Goal: Information Seeking & Learning: Learn about a topic

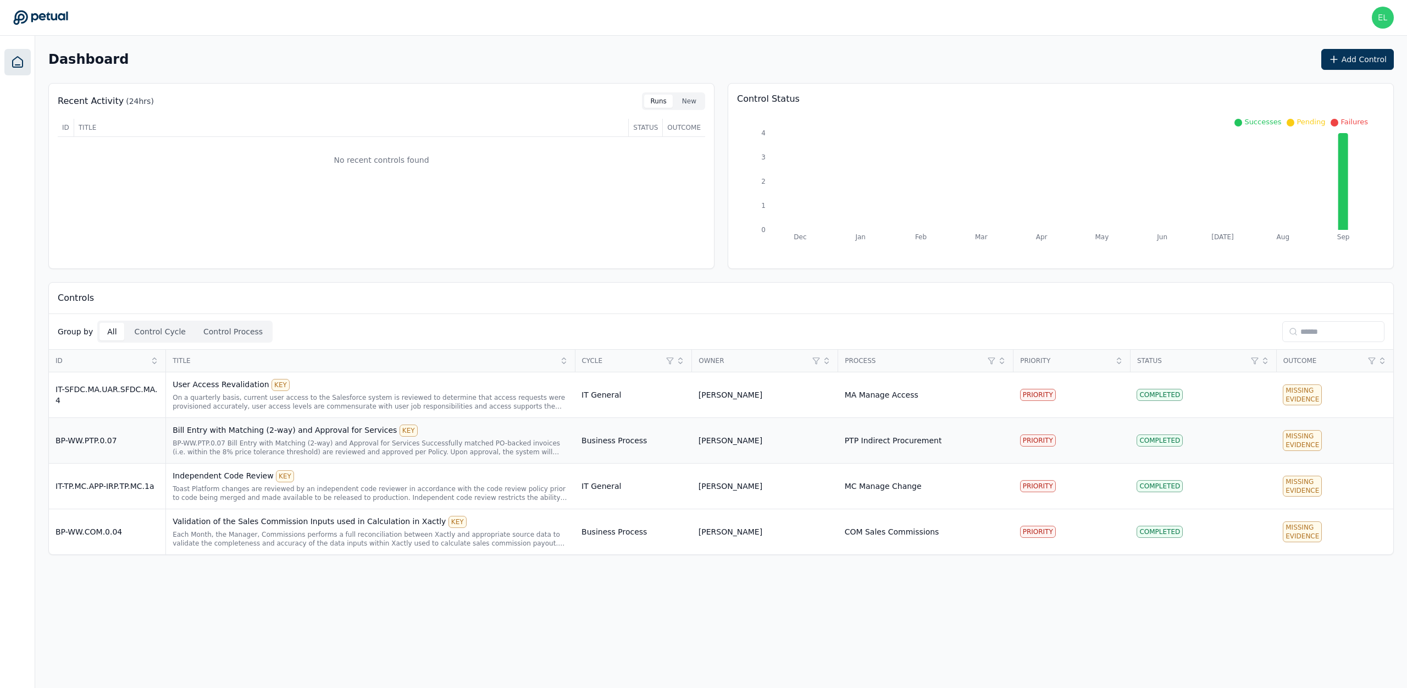
click at [311, 447] on div "BP-WW.PTP.0.07 Bill Entry with Matching (2-way) and Approval for Services Succe…" at bounding box center [371, 448] width 396 height 18
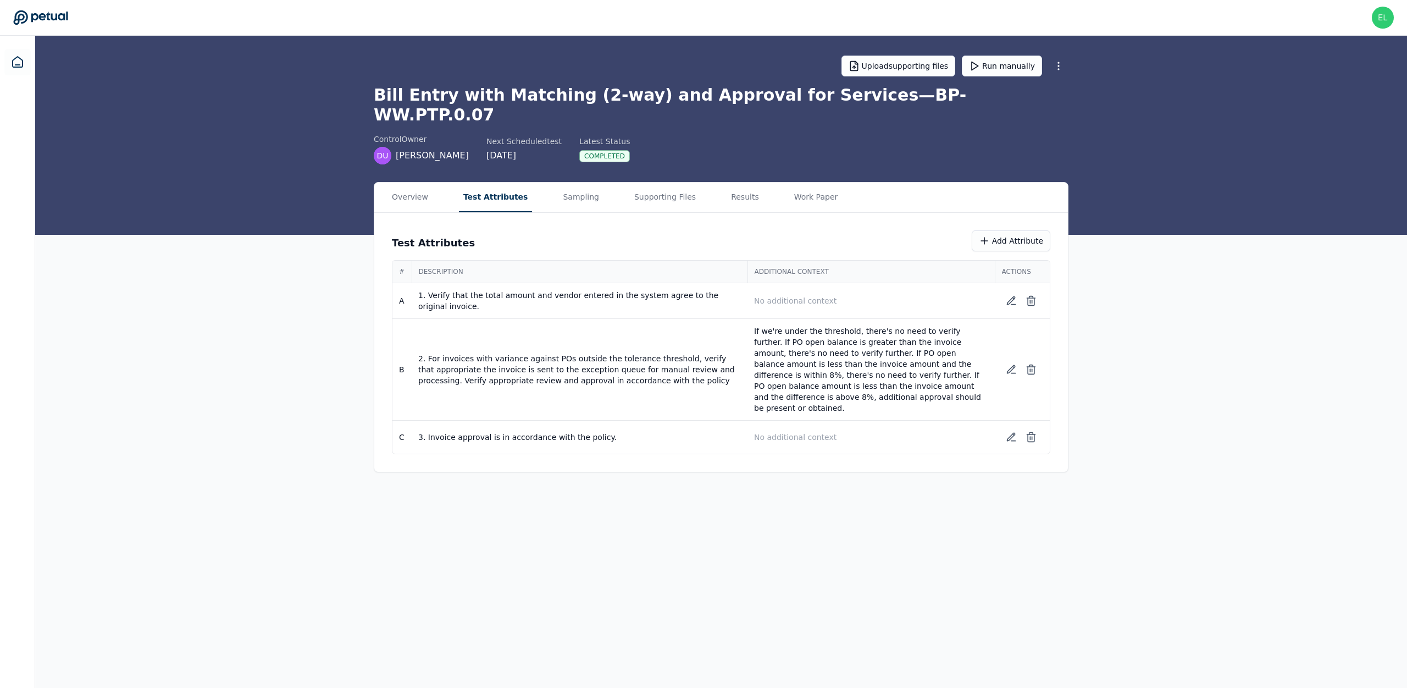
click at [475, 183] on button "Test Attributes" at bounding box center [496, 198] width 74 height 30
click at [537, 183] on div "Overview Test Attributes Sampling Supporting Files Results Work Paper" at bounding box center [721, 198] width 694 height 30
click at [576, 183] on button "Sampling" at bounding box center [581, 198] width 45 height 30
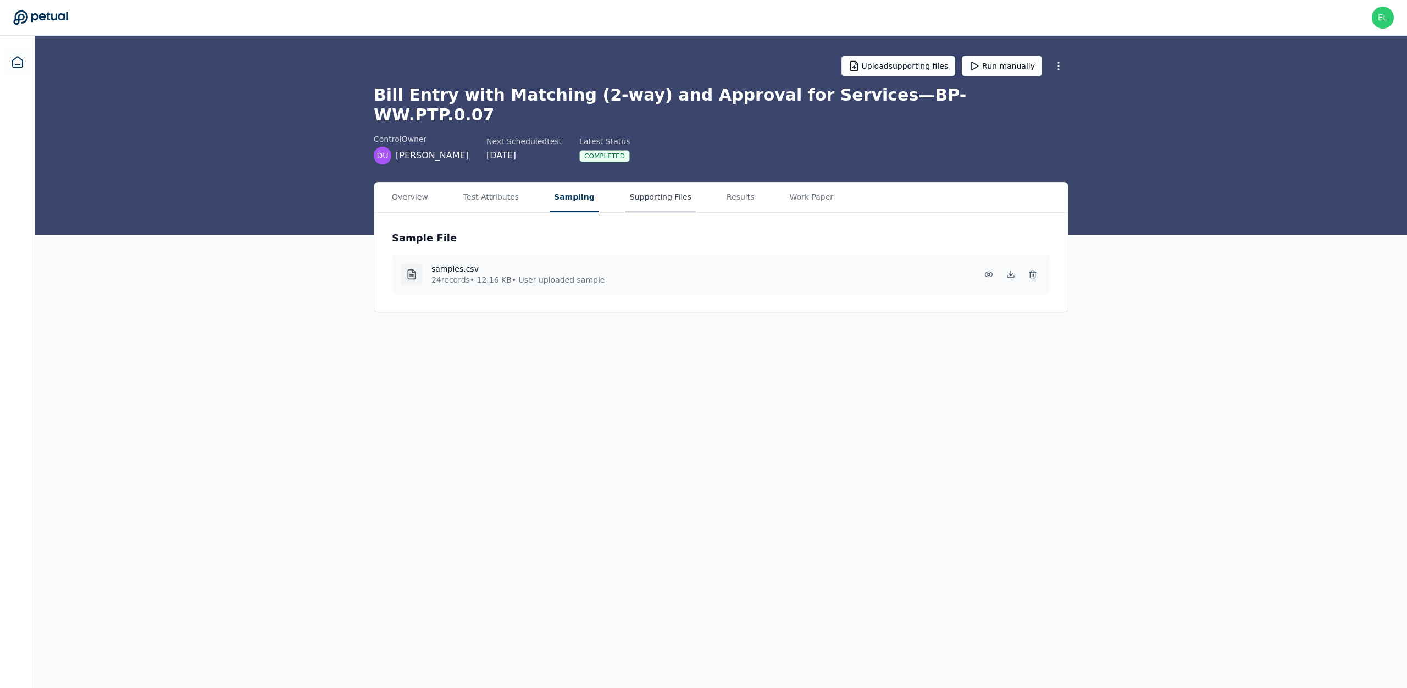
click at [643, 183] on button "Supporting Files" at bounding box center [661, 198] width 70 height 30
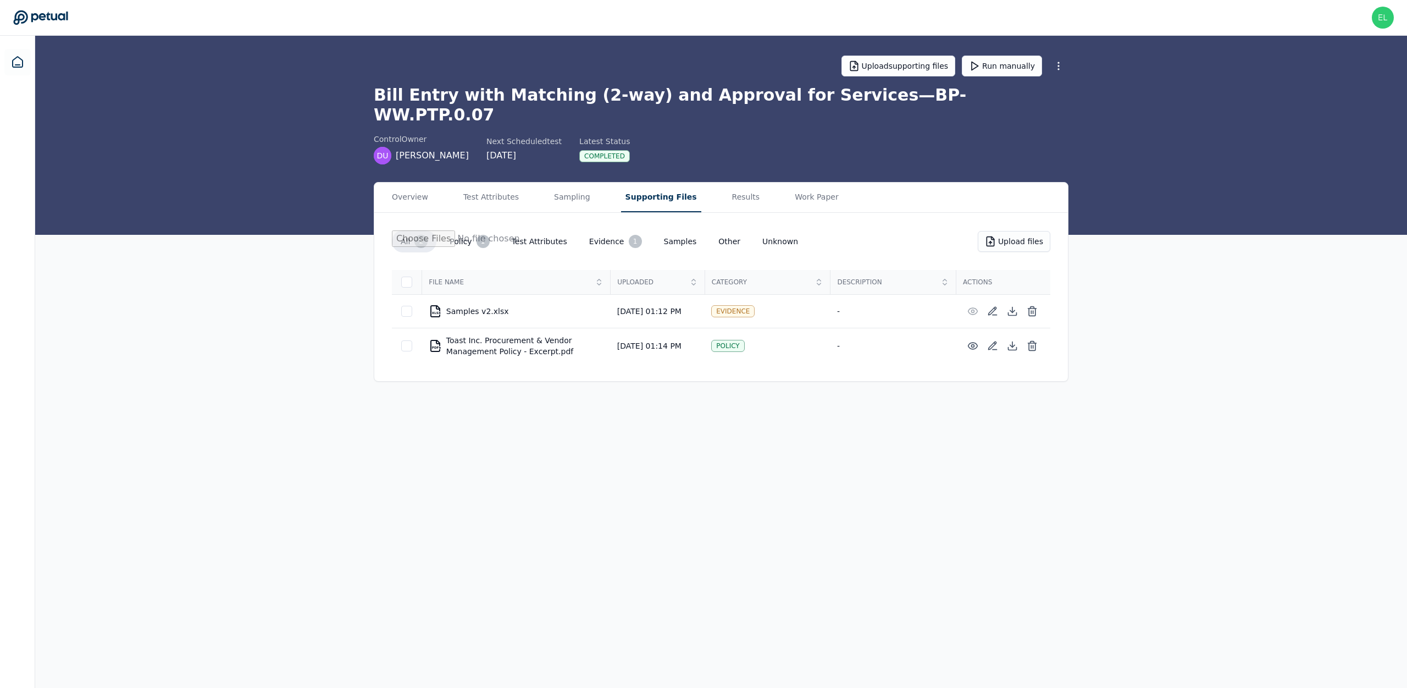
click at [592, 230] on button "Evidence 1" at bounding box center [616, 241] width 70 height 22
click at [683, 231] on button "Samples" at bounding box center [680, 241] width 51 height 20
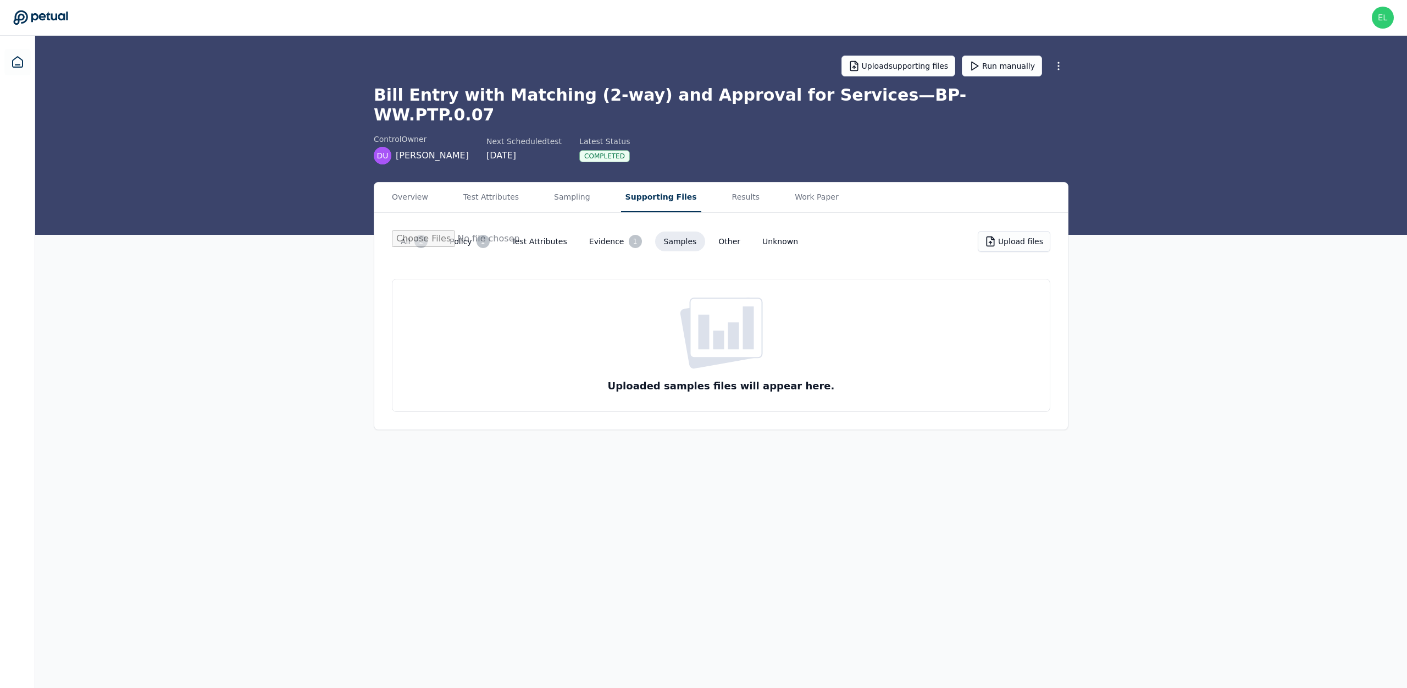
click at [629, 235] on div "1" at bounding box center [635, 241] width 13 height 13
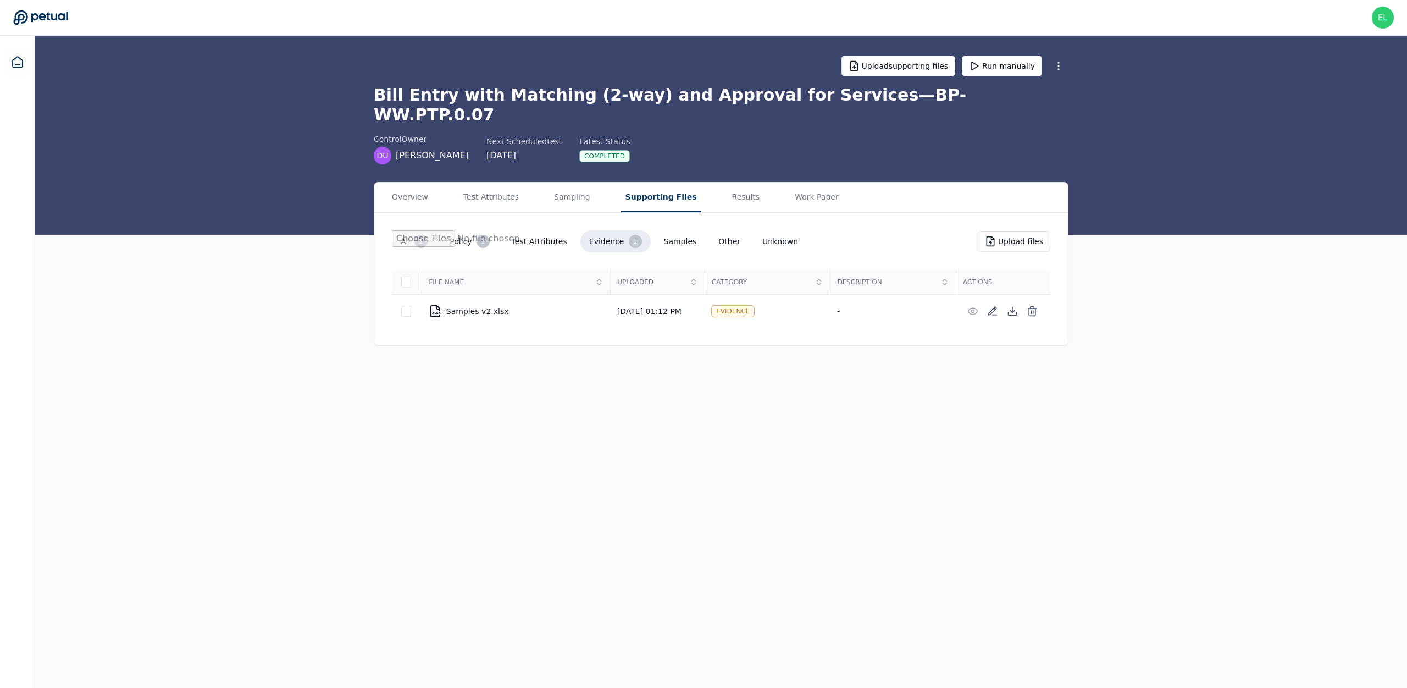
click at [530, 231] on button "Test Attributes" at bounding box center [539, 241] width 73 height 20
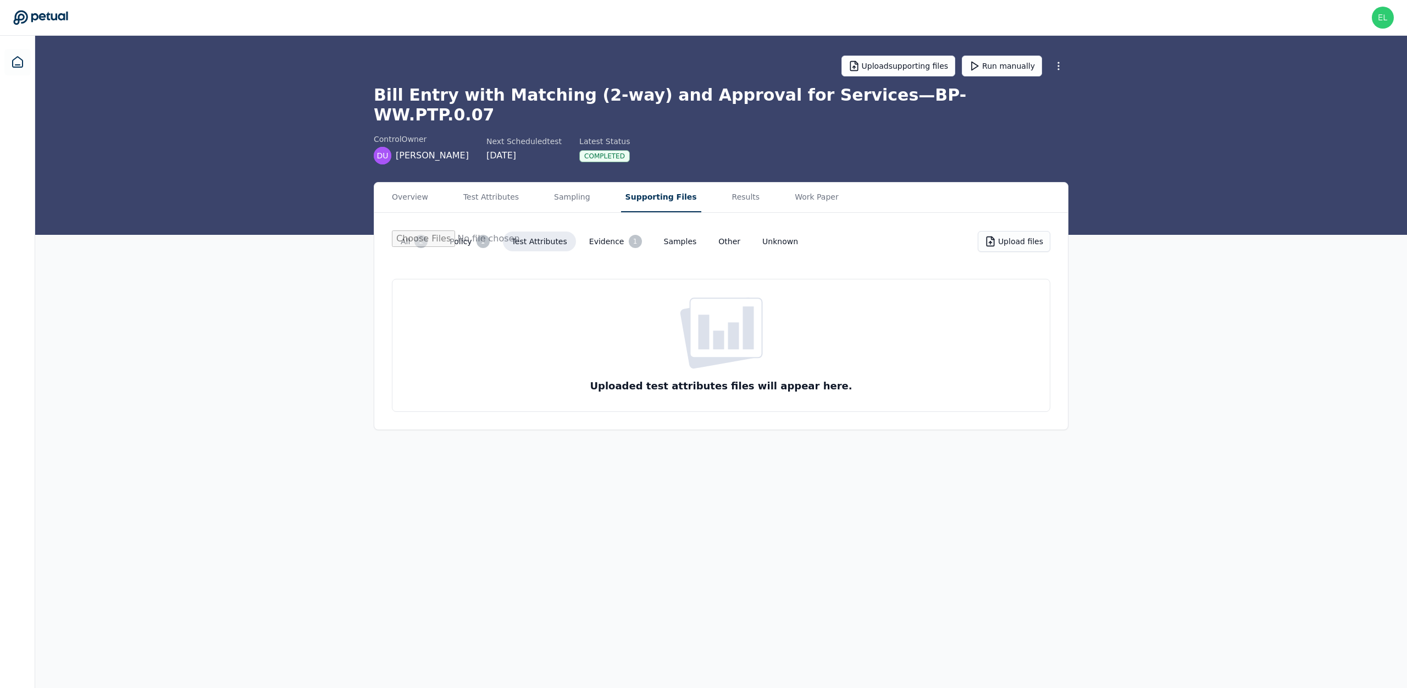
click at [472, 230] on button "Policy 1" at bounding box center [469, 241] width 57 height 22
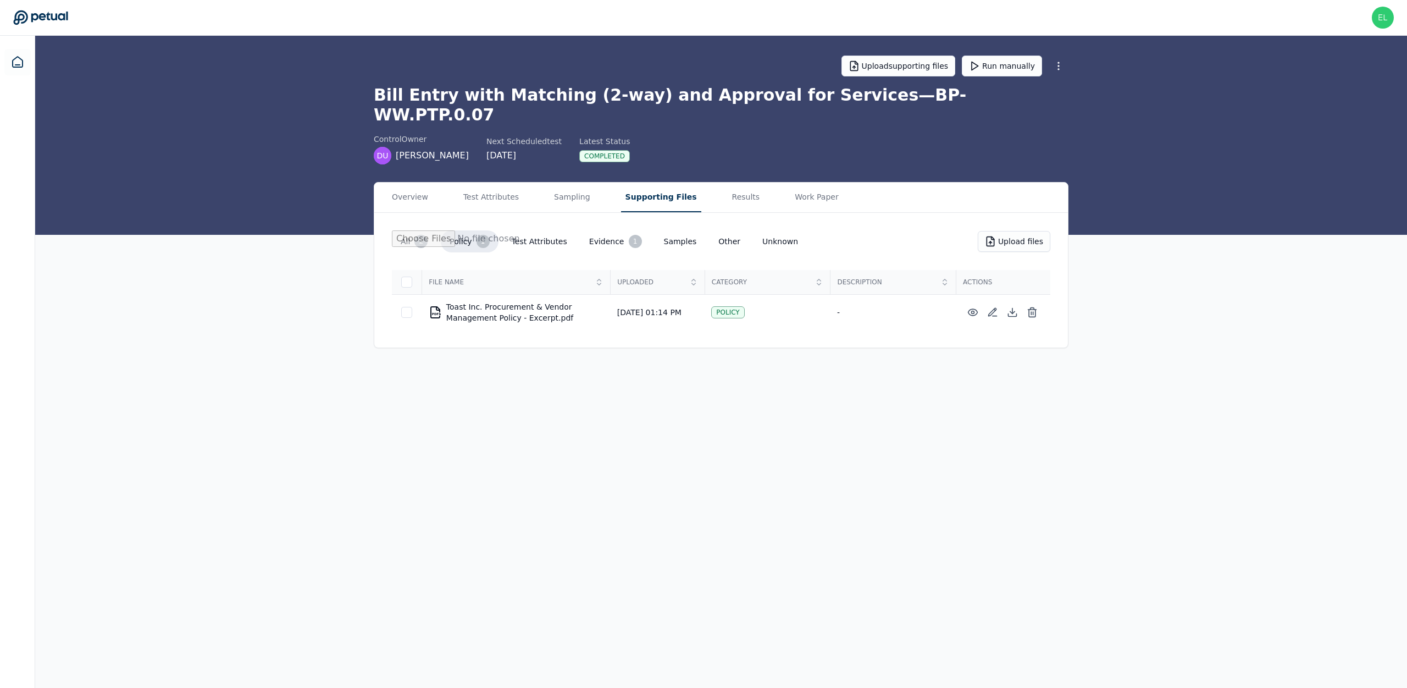
click at [411, 230] on button "All 2" at bounding box center [414, 241] width 45 height 22
click at [574, 183] on button "Sampling" at bounding box center [572, 198] width 45 height 30
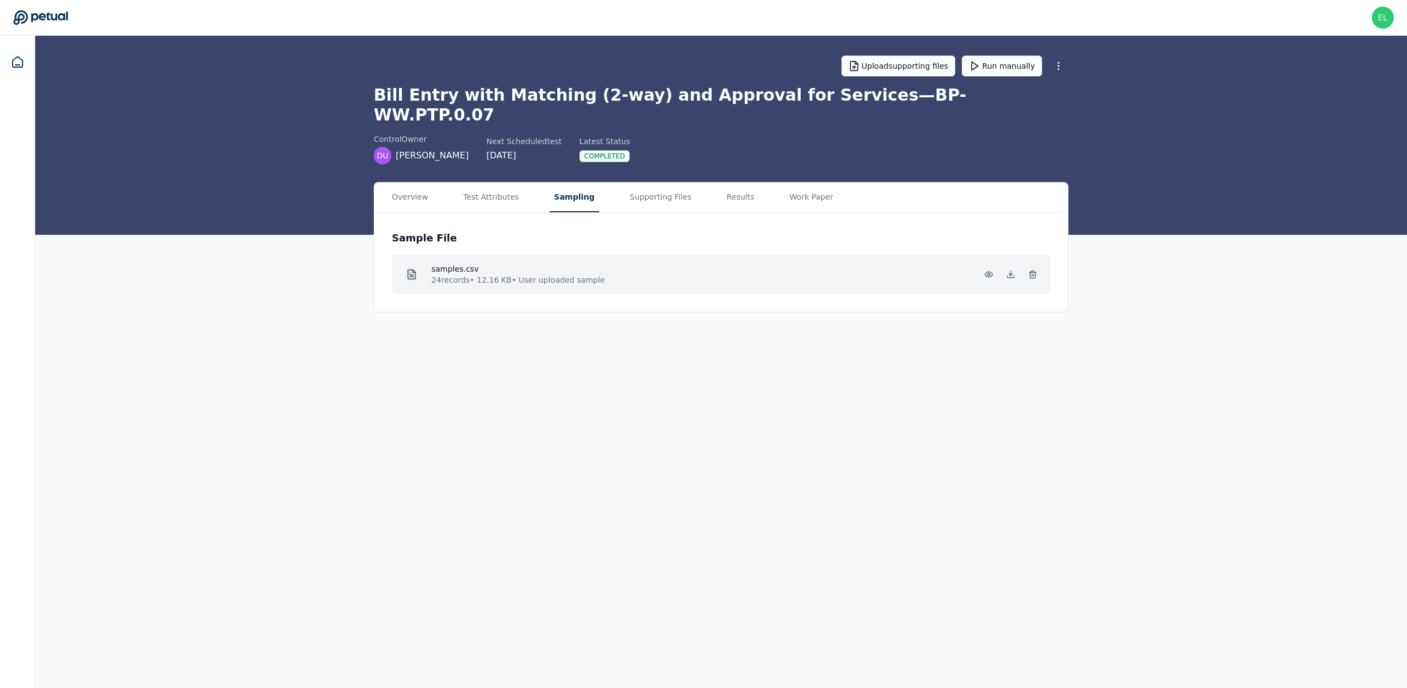
click at [1013, 275] on icon at bounding box center [1011, 276] width 7 height 2
click at [561, 213] on div "Sample File samples.csv 24 records • 12.16 KB • User uploaded sample" at bounding box center [721, 262] width 694 height 99
click at [668, 188] on button "Supporting Files" at bounding box center [661, 198] width 70 height 30
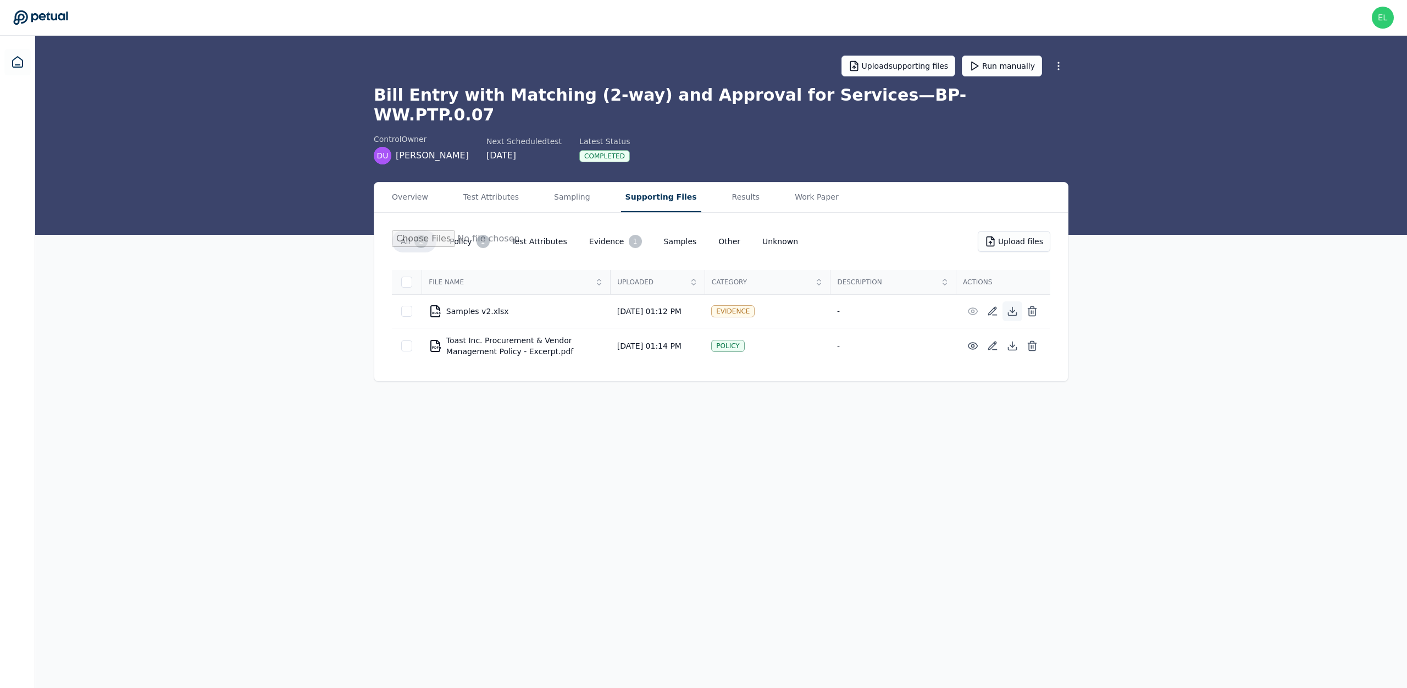
click at [1012, 306] on icon at bounding box center [1012, 311] width 11 height 11
click at [896, 548] on main "Upload supporting files Run manually Bill Entry with Matching (2-way) and Appro…" at bounding box center [721, 362] width 1372 height 652
click at [1013, 340] on icon at bounding box center [1012, 345] width 11 height 11
click at [550, 231] on button "Test Attributes" at bounding box center [539, 241] width 73 height 20
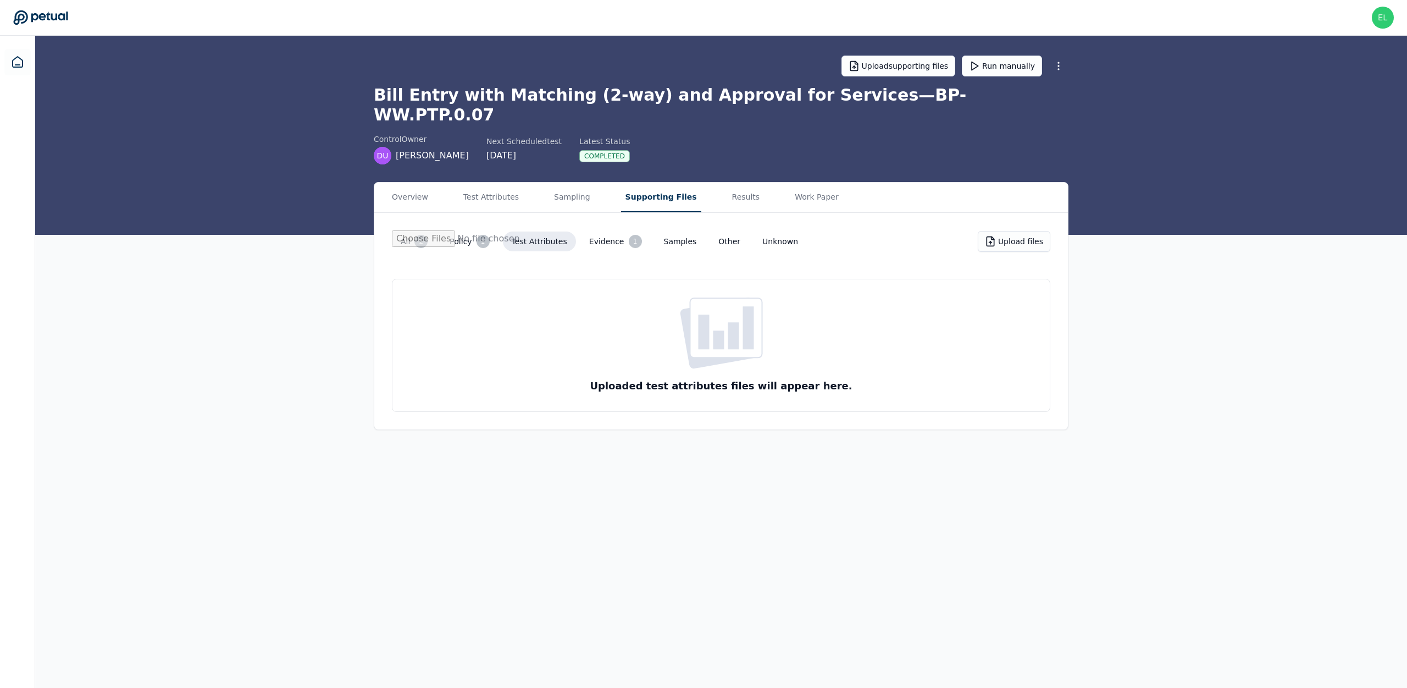
click at [461, 230] on button "Policy 1" at bounding box center [469, 241] width 57 height 22
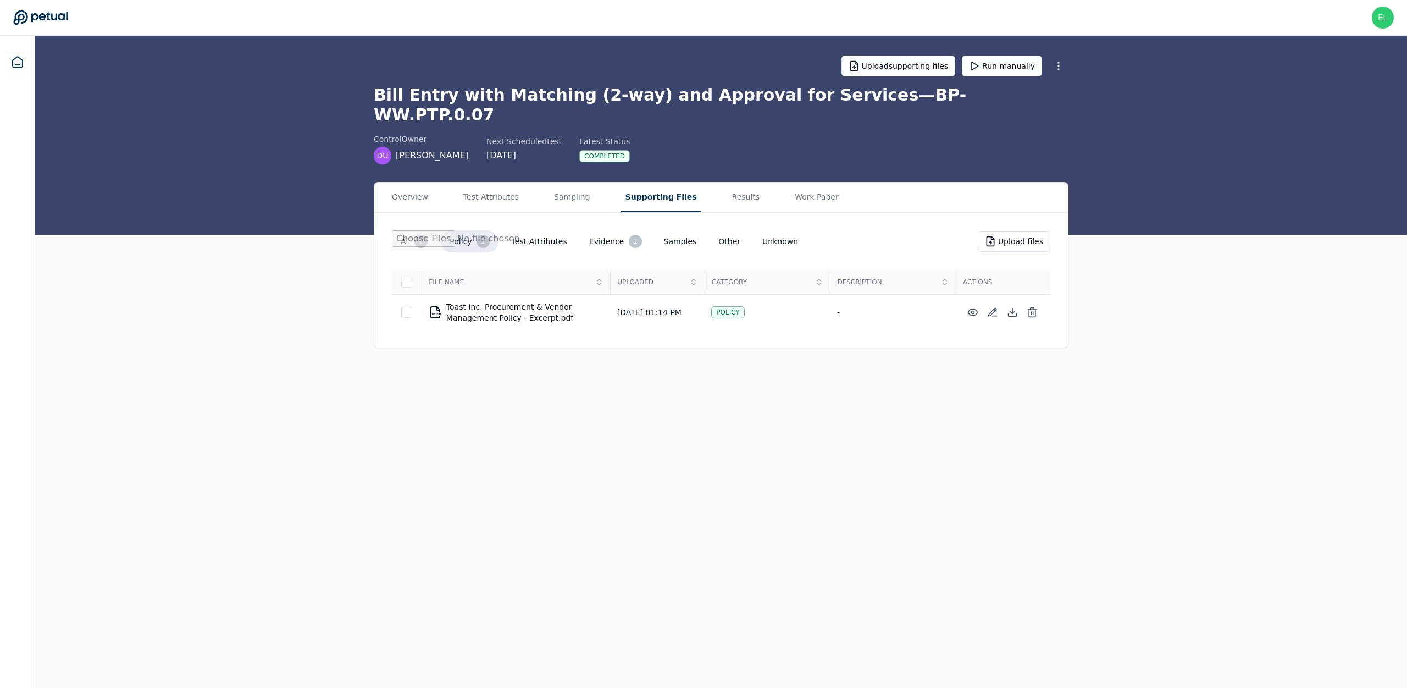
click at [410, 230] on button "All 2" at bounding box center [414, 241] width 45 height 22
click at [413, 183] on button "Overview" at bounding box center [410, 198] width 45 height 30
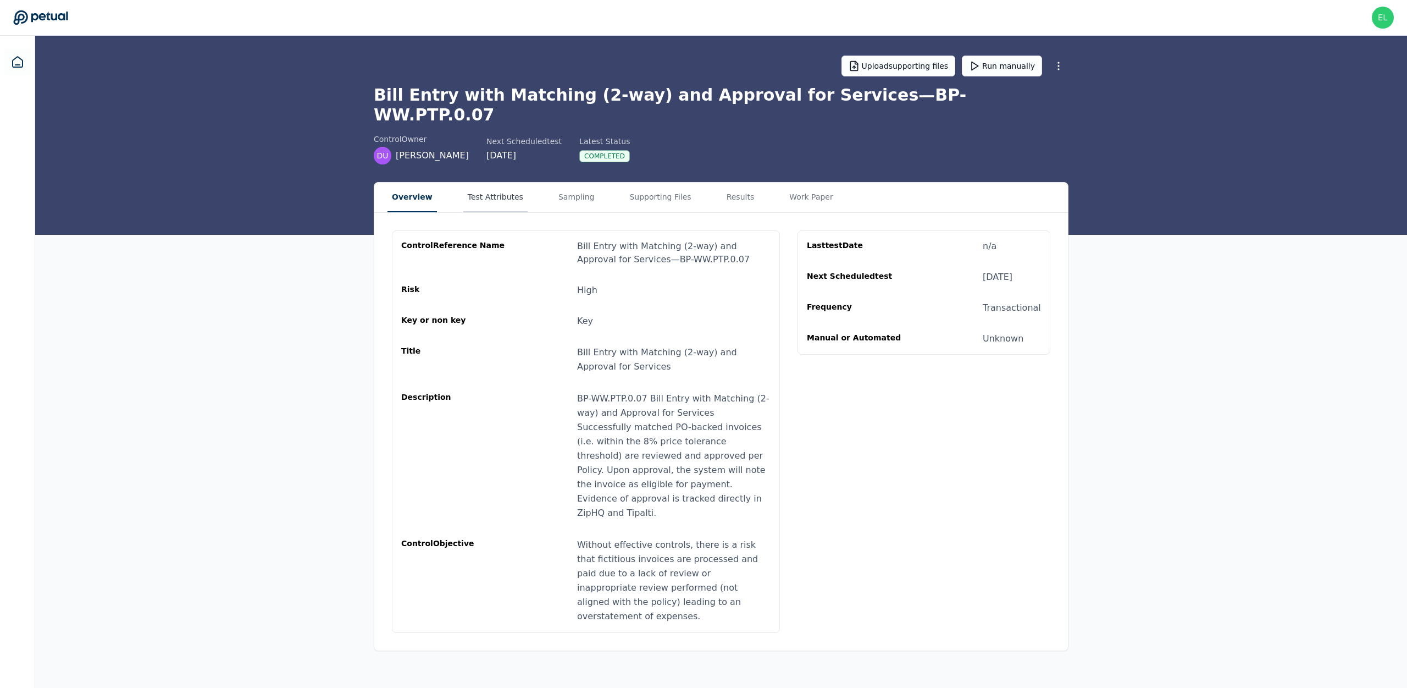
click at [499, 183] on button "Test Attributes" at bounding box center [495, 198] width 64 height 30
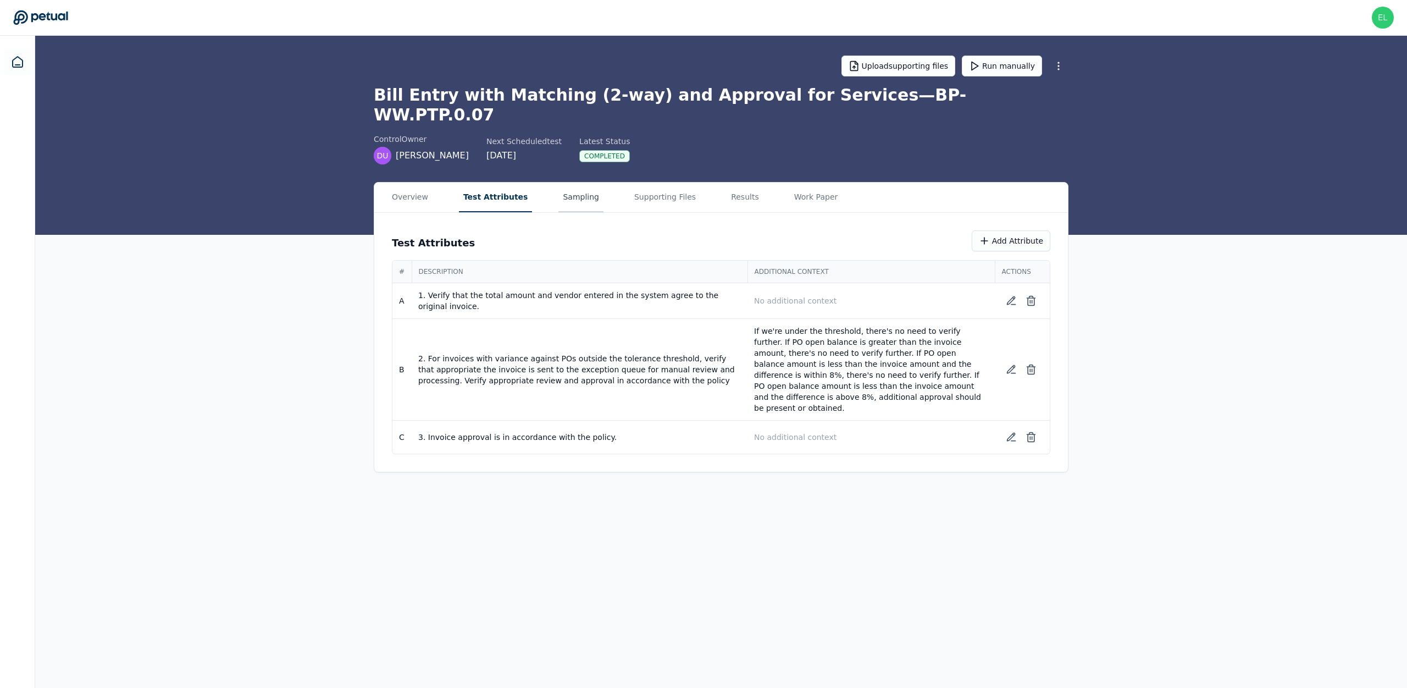
click at [578, 183] on button "Sampling" at bounding box center [581, 198] width 45 height 30
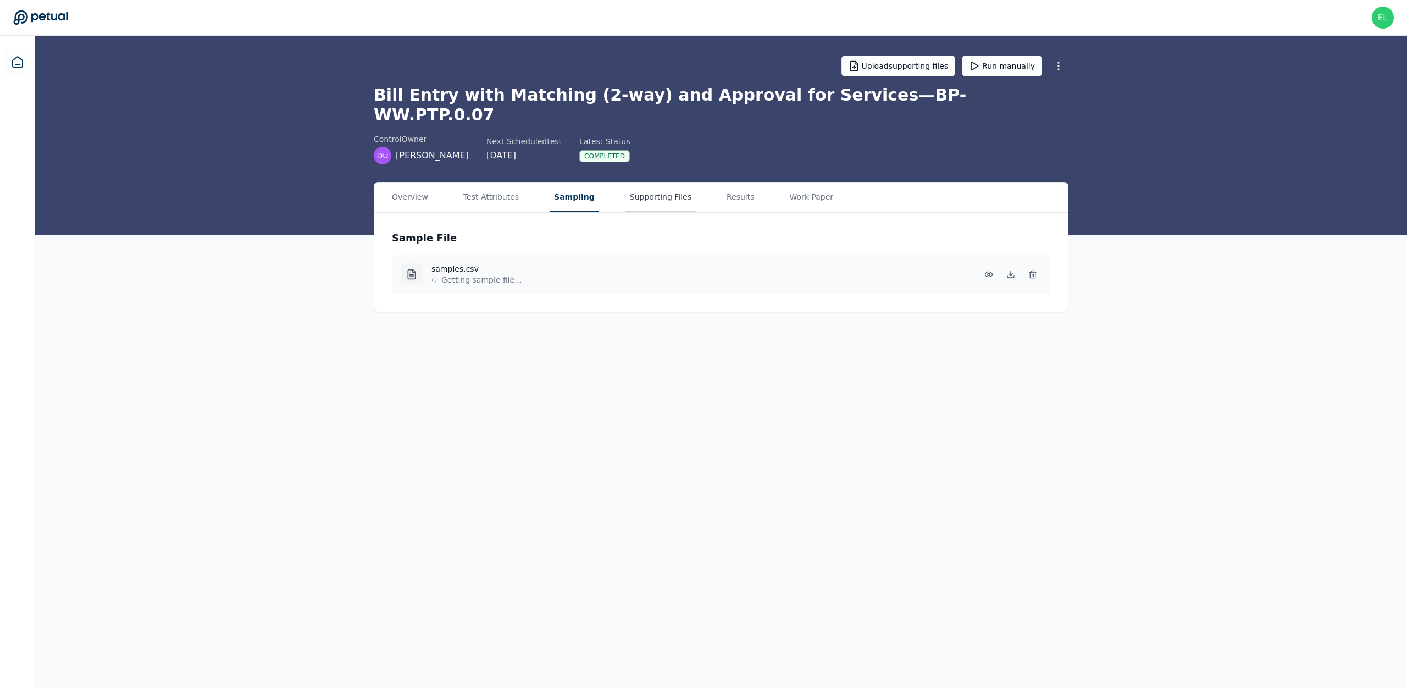
click at [655, 183] on button "Supporting Files" at bounding box center [661, 198] width 70 height 30
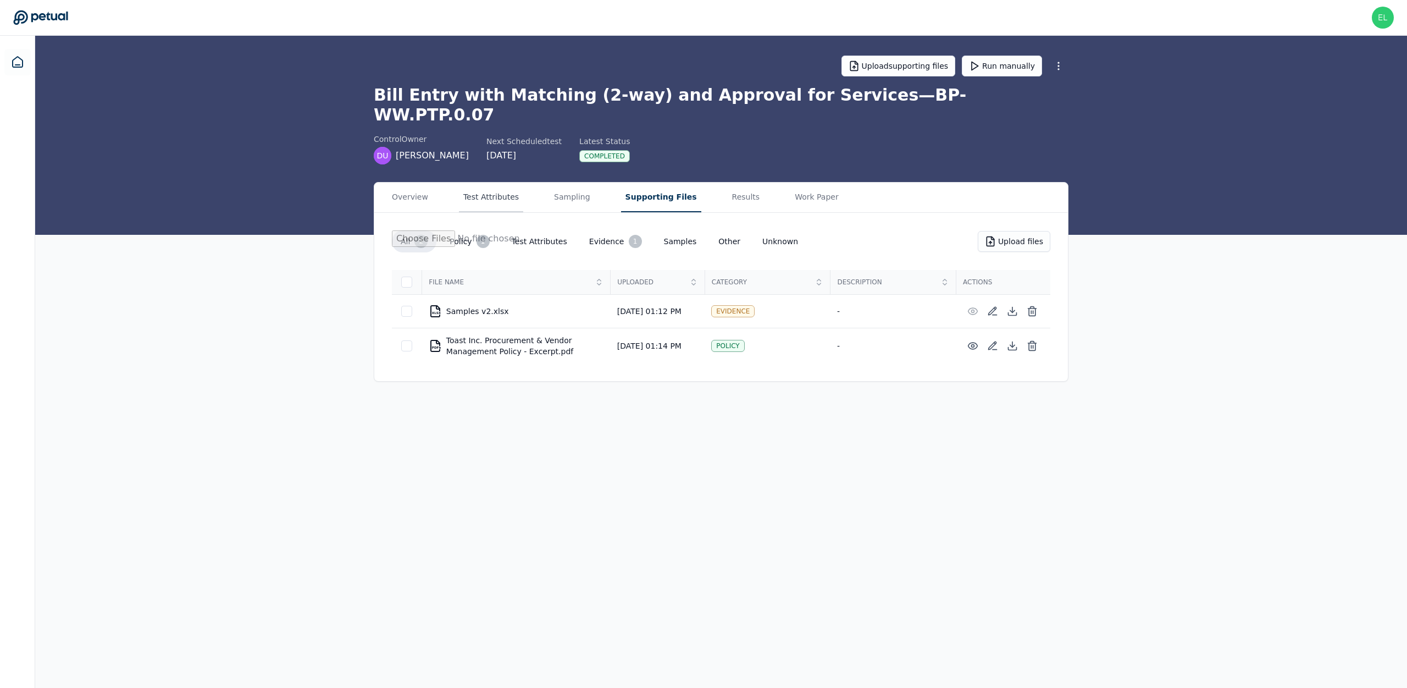
click at [459, 183] on button "Test Attributes" at bounding box center [491, 198] width 64 height 30
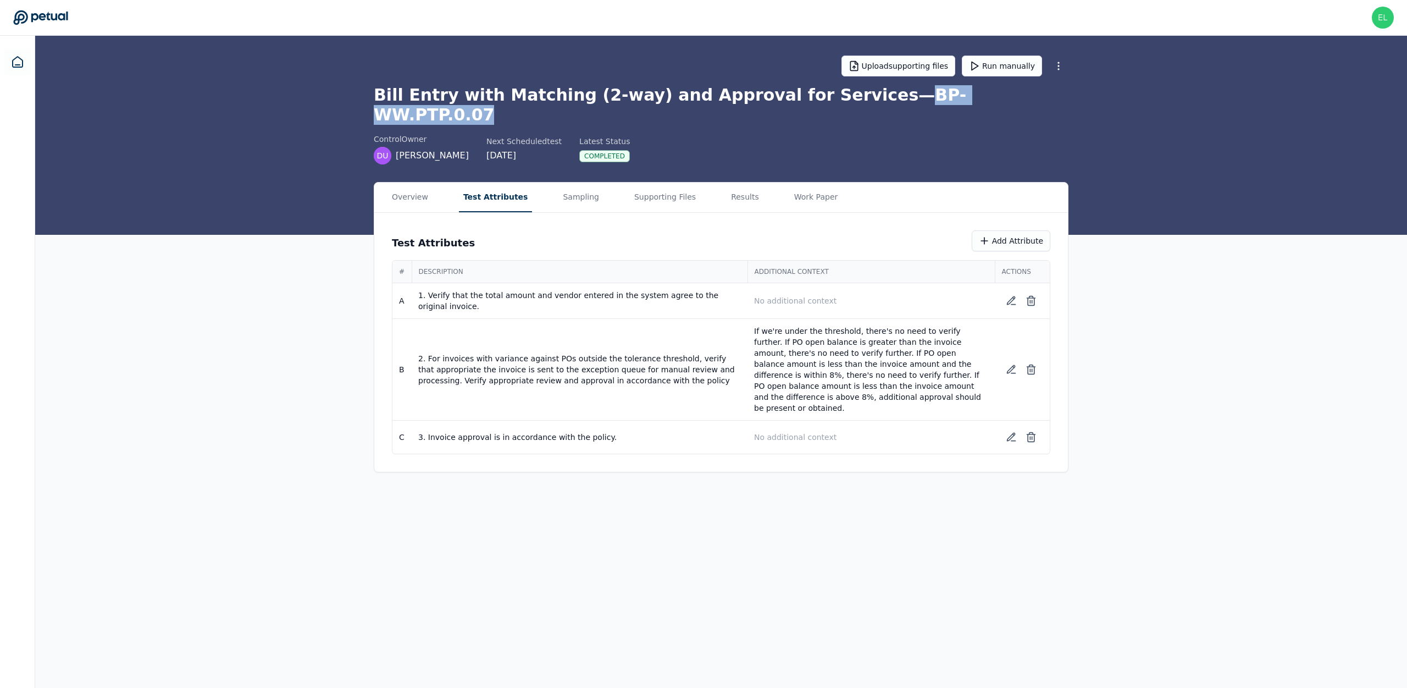
drag, startPoint x: 840, startPoint y: 98, endPoint x: 975, endPoint y: 89, distance: 135.0
click at [975, 89] on h1 "Bill Entry with Matching (2-way) and Approval for Services — BP-WW.PTP.0.07" at bounding box center [721, 105] width 695 height 40
copy h1 "BP-WW.PTP.0.07"
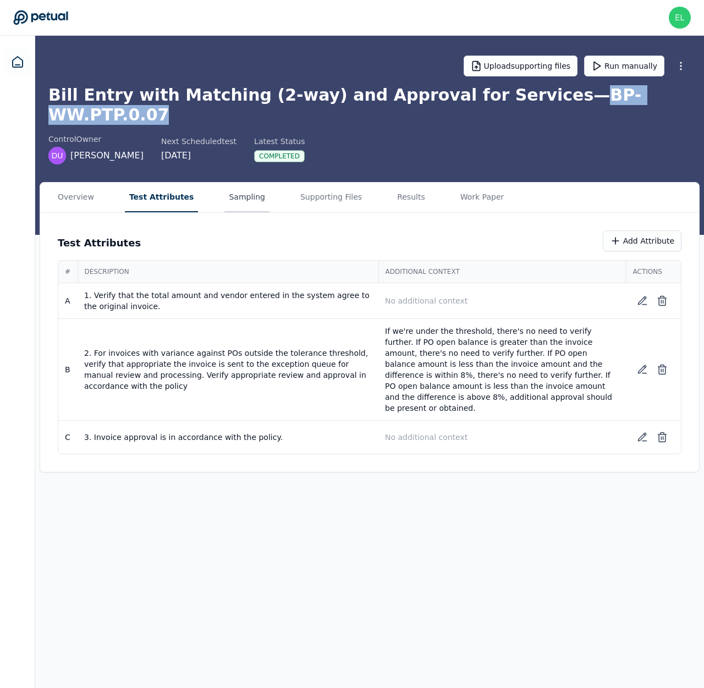
click at [239, 186] on button "Sampling" at bounding box center [246, 198] width 45 height 30
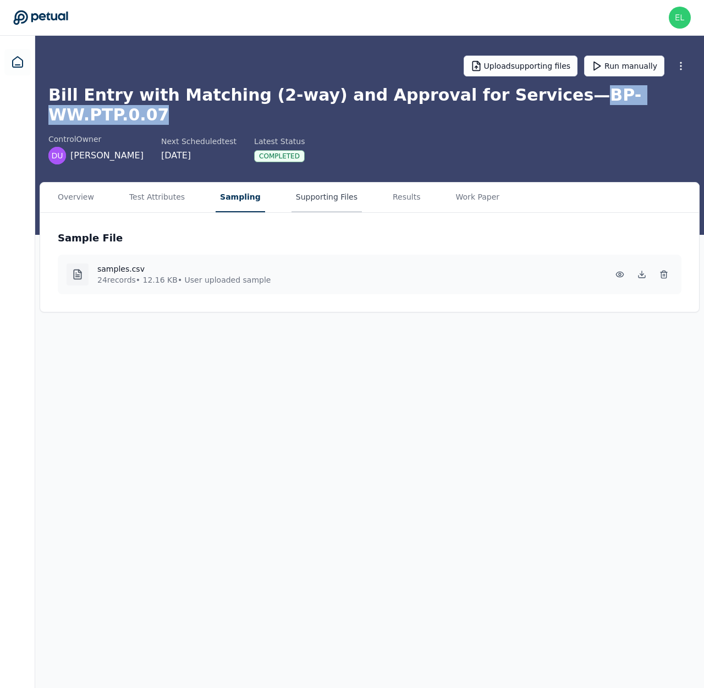
click at [291, 183] on button "Supporting Files" at bounding box center [326, 198] width 70 height 30
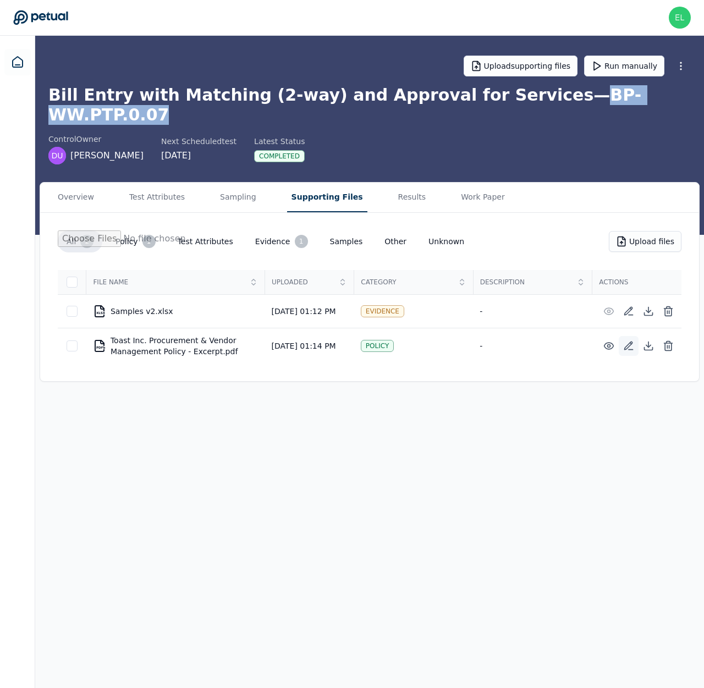
click at [624, 337] on button at bounding box center [628, 346] width 20 height 20
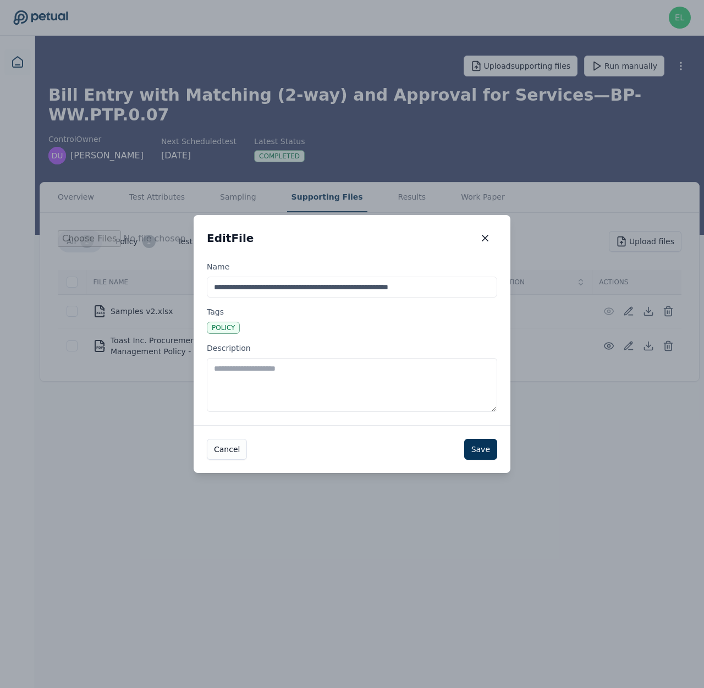
click at [486, 229] on button "button" at bounding box center [485, 238] width 24 height 20
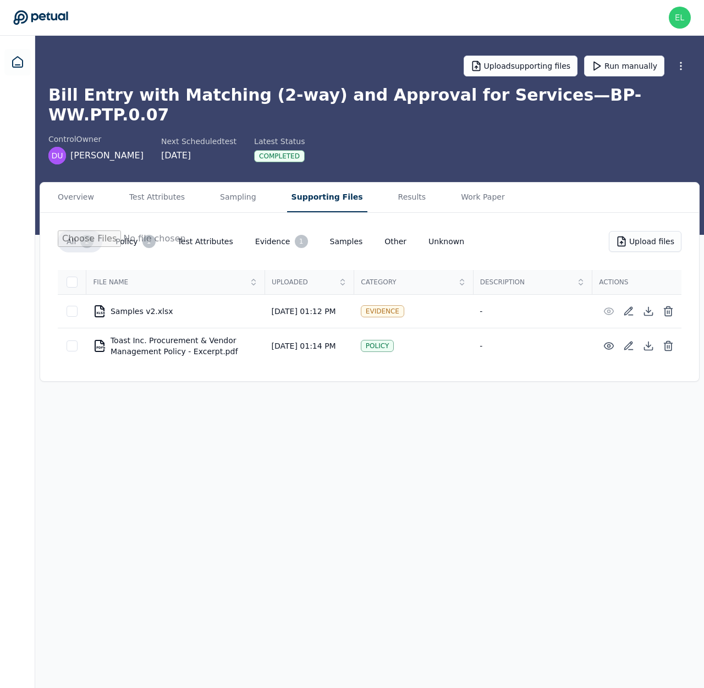
drag, startPoint x: 142, startPoint y: 341, endPoint x: 105, endPoint y: 334, distance: 38.1
click at [123, 335] on div "PDFbabababa Toast Inc. Procurement & Vendor Management Policy - Excerpt.pdf" at bounding box center [175, 346] width 165 height 22
click at [194, 183] on div "Overview Test Attributes Sampling Supporting Files Results Work Paper" at bounding box center [369, 198] width 659 height 30
click at [246, 191] on button "Sampling" at bounding box center [237, 198] width 45 height 30
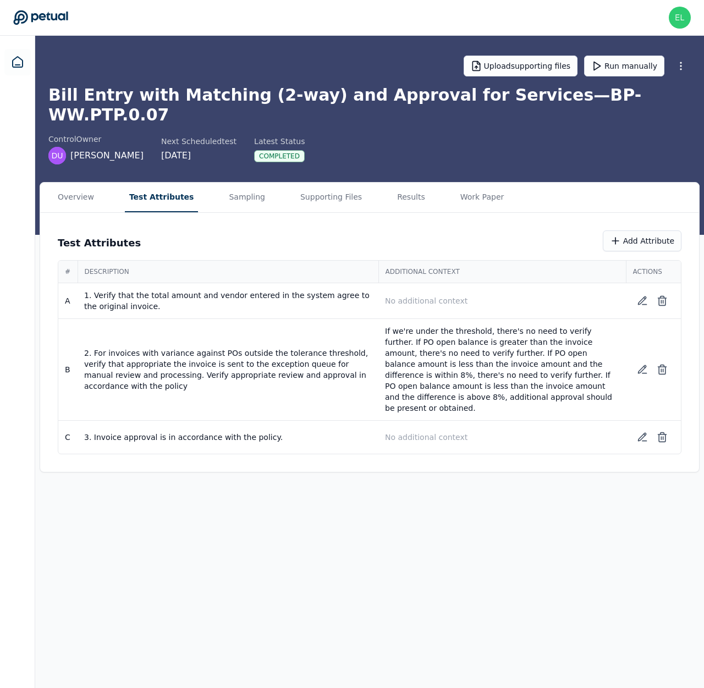
click at [163, 185] on button "Test Attributes" at bounding box center [162, 198] width 74 height 30
click at [237, 183] on button "Sampling" at bounding box center [246, 198] width 45 height 30
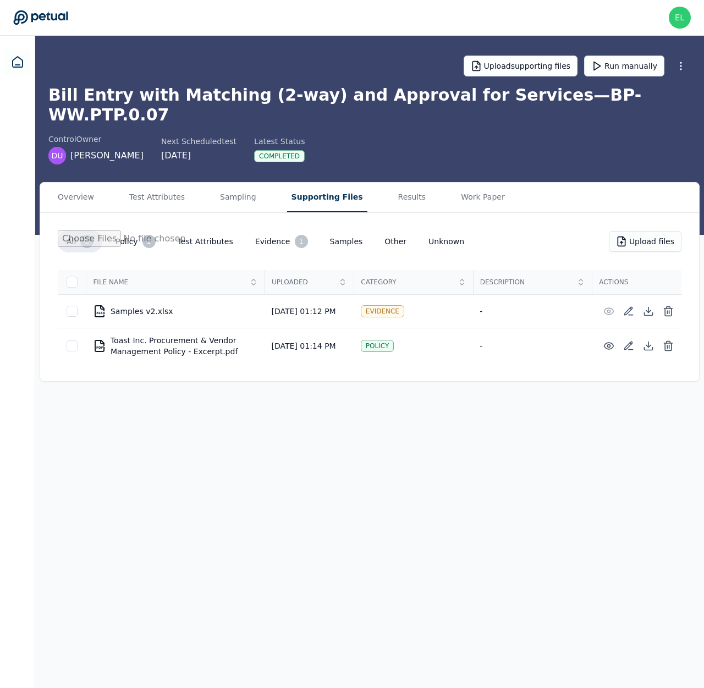
click at [315, 183] on button "Supporting Files" at bounding box center [327, 198] width 80 height 30
